Goal: Find specific page/section: Find specific page/section

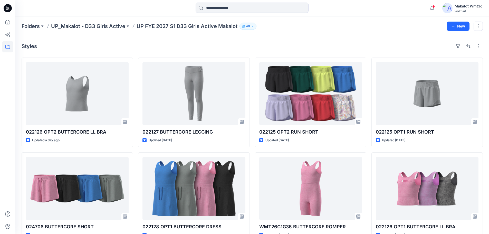
click at [274, 35] on div "Folders UP_Makalot - D33 Girls Active UP FYE 2027 S1 D33 Girls Active Makalot 4…" at bounding box center [252, 26] width 474 height 20
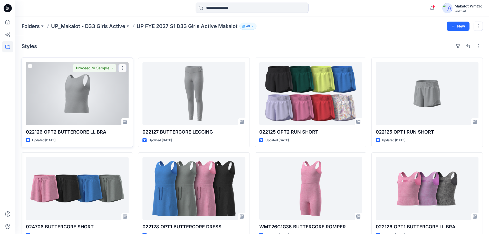
click at [87, 91] on div at bounding box center [77, 93] width 103 height 63
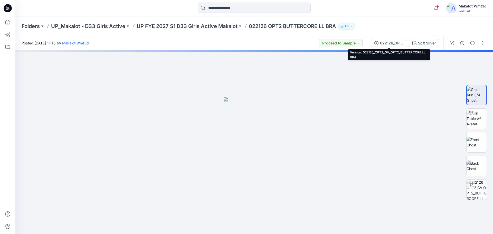
click at [387, 44] on div "022126_OPT2_GV_OPT2_BUTTERCORE LL BRA" at bounding box center [392, 43] width 24 height 6
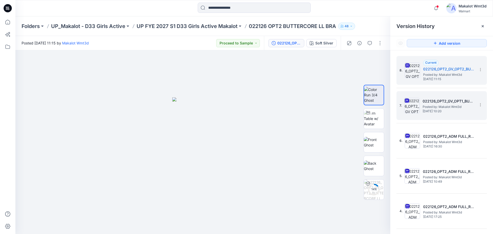
click at [440, 107] on span "Posted by: Makalot Wmt3d" at bounding box center [448, 106] width 51 height 5
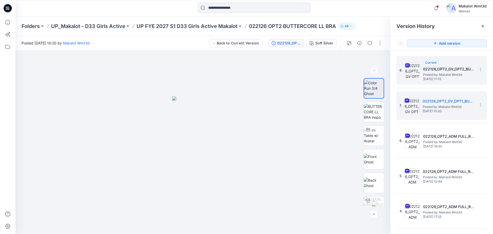
click at [440, 73] on span "Posted by: Makalot Wmt3d" at bounding box center [448, 74] width 51 height 5
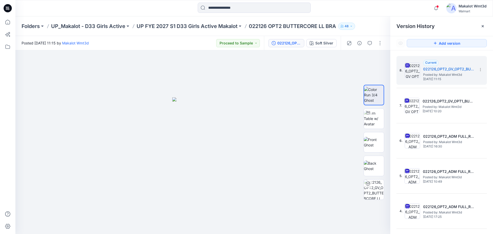
click at [260, 27] on p "022126 OPT2 BUTTERCORE LL BRA" at bounding box center [292, 26] width 87 height 7
click at [103, 27] on p "UP_Makalot - D33 Girls Active" at bounding box center [88, 26] width 74 height 7
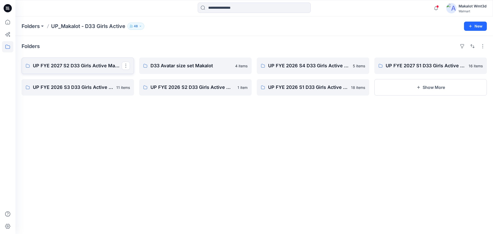
click at [83, 63] on p "UP FYE 2027 S2 D33 Girls Active Makalot" at bounding box center [77, 65] width 89 height 7
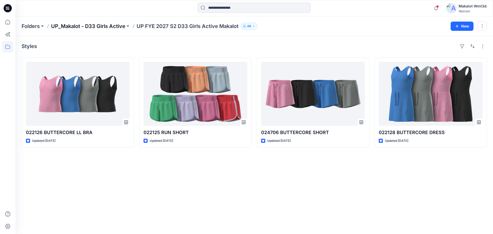
click at [112, 29] on p "UP_Makalot - D33 Girls Active" at bounding box center [88, 26] width 74 height 7
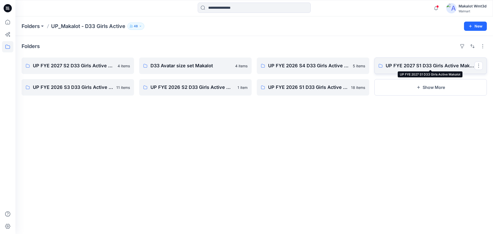
click at [406, 67] on p "UP FYE 2027 S1 D33 Girls Active Makalot" at bounding box center [430, 65] width 89 height 7
click at [97, 70] on link "UP FYE 2027 S2 D33 Girls Active Makalot" at bounding box center [78, 66] width 112 height 16
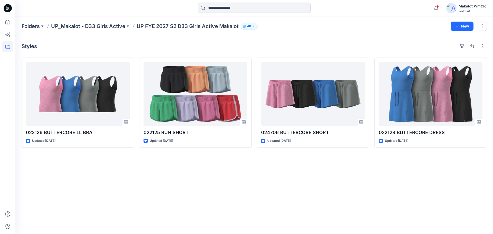
click at [236, 178] on div "Styles 022126 BUTTERCORE LL BRA Updated [DATE] 022125 RUN SHORT Updated [DATE] …" at bounding box center [254, 135] width 478 height 198
click at [283, 12] on input at bounding box center [254, 8] width 113 height 10
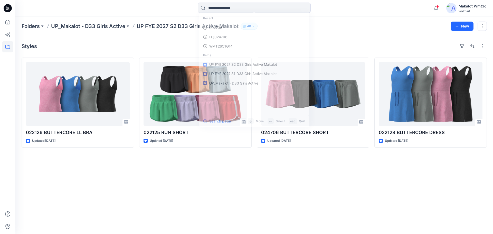
click at [333, 16] on div "Recent 024706 HQ024706 WMT26C1G14 Items UP FYE 2027 S2 D33 Girls Active Makalot…" at bounding box center [254, 8] width 478 height 16
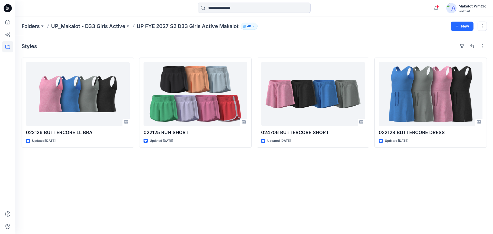
click at [176, 186] on div "Styles 022126 BUTTERCORE LL BRA Updated [DATE] 022125 RUN SHORT Updated [DATE] …" at bounding box center [254, 135] width 478 height 198
